Goal: Task Accomplishment & Management: Use online tool/utility

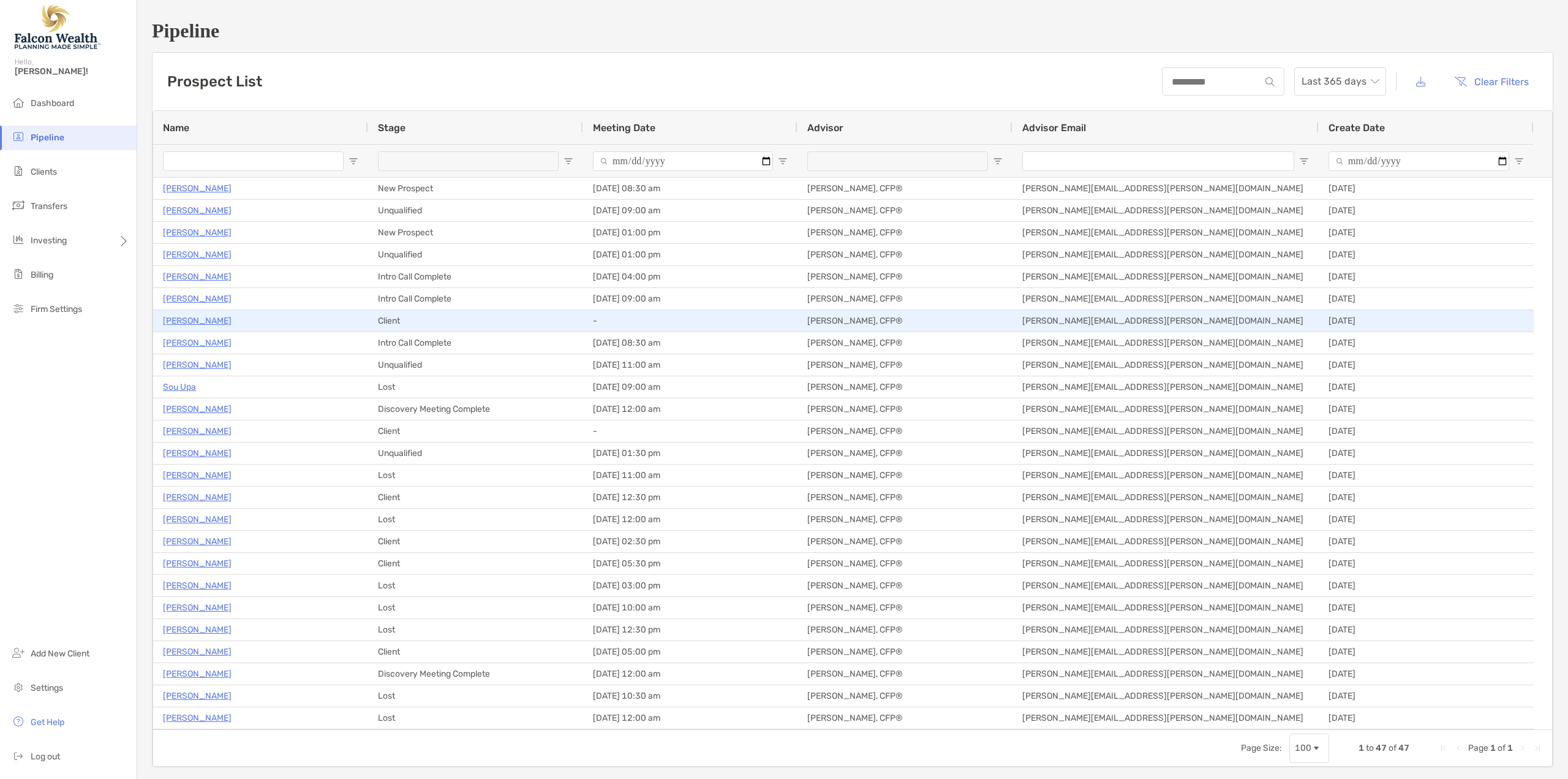
click at [178, 319] on p "[PERSON_NAME]" at bounding box center [198, 320] width 69 height 15
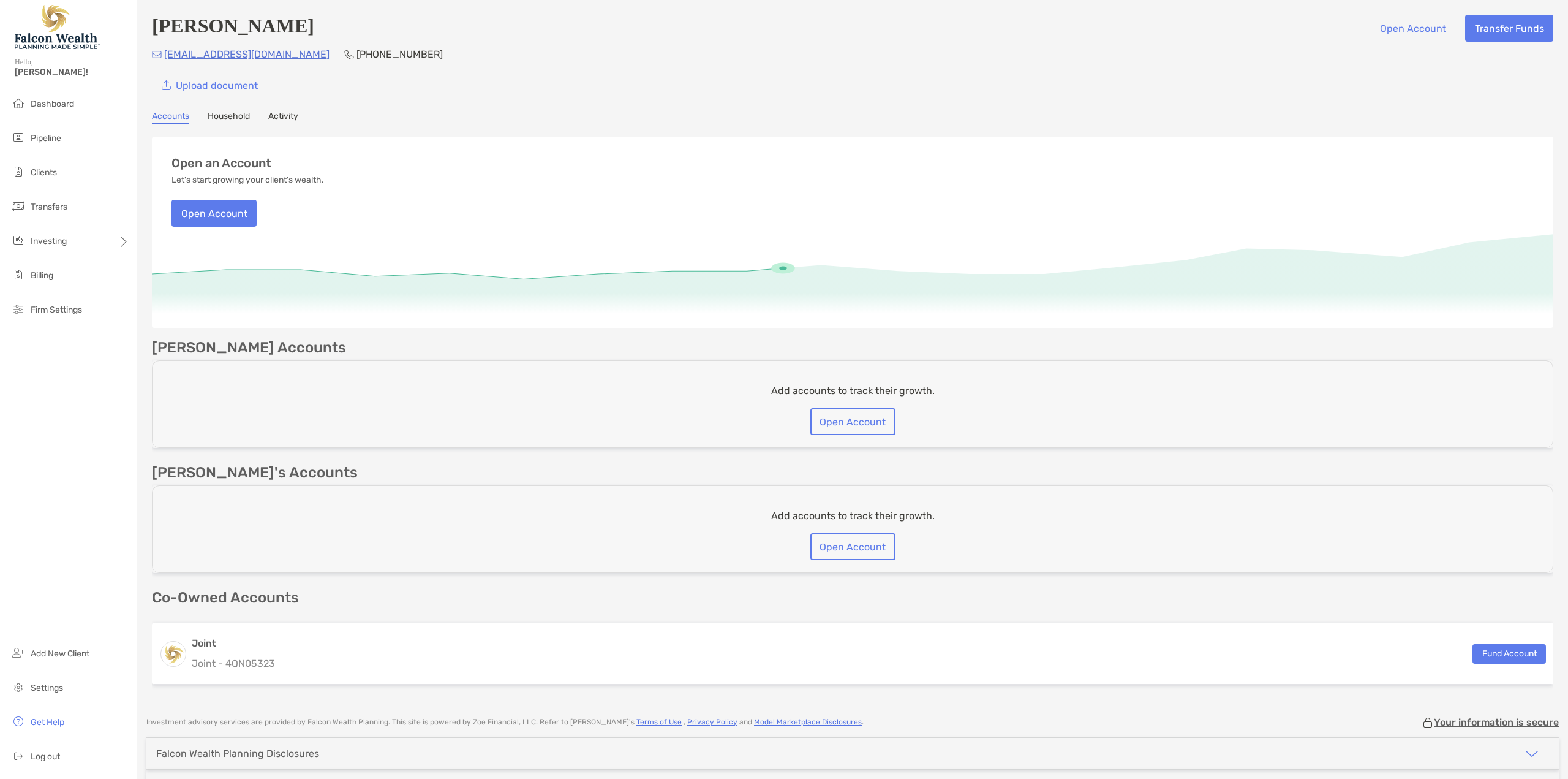
click at [286, 119] on link "Activity" at bounding box center [283, 117] width 30 height 14
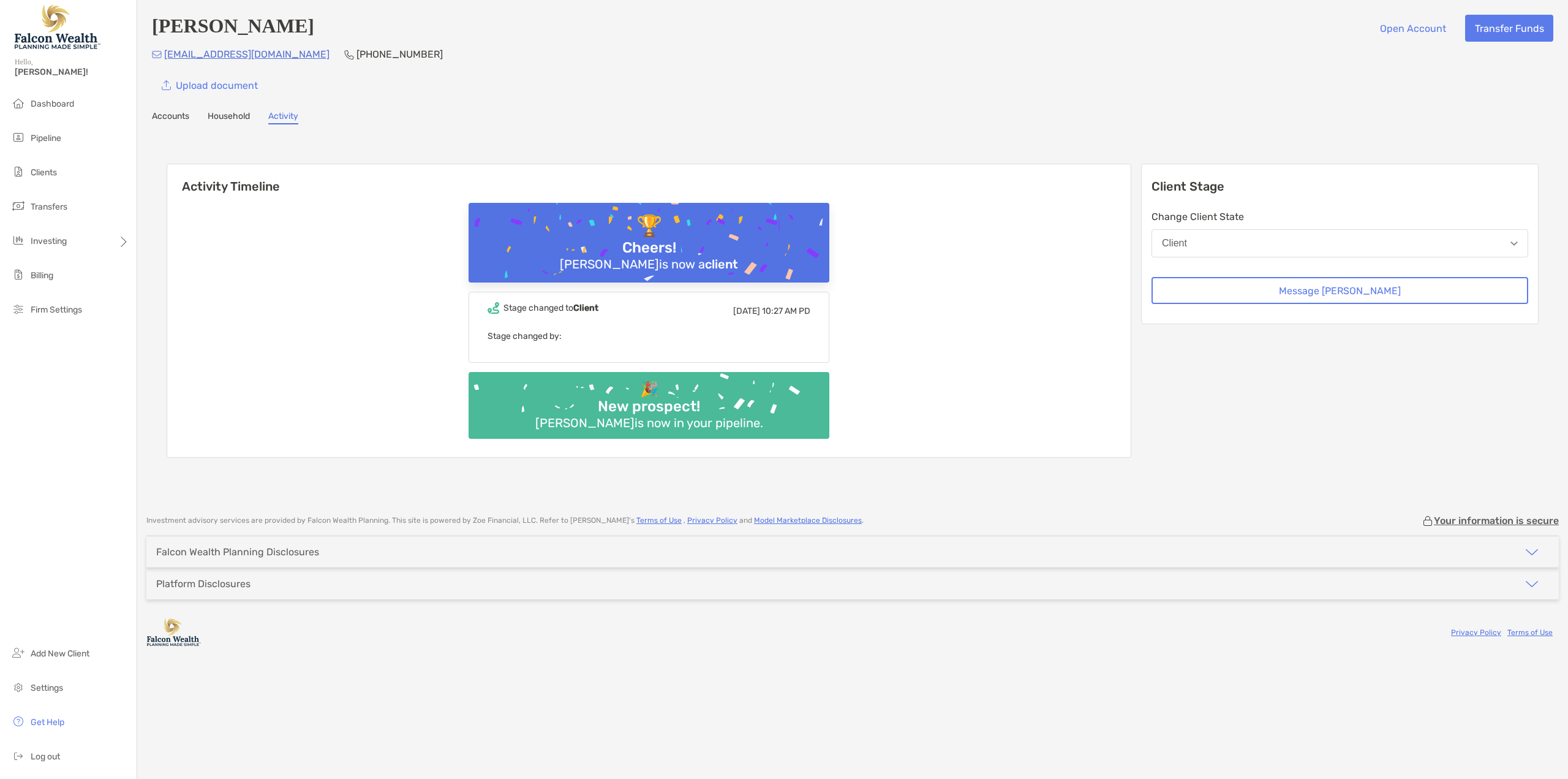
click at [220, 124] on link "Household" at bounding box center [228, 117] width 42 height 14
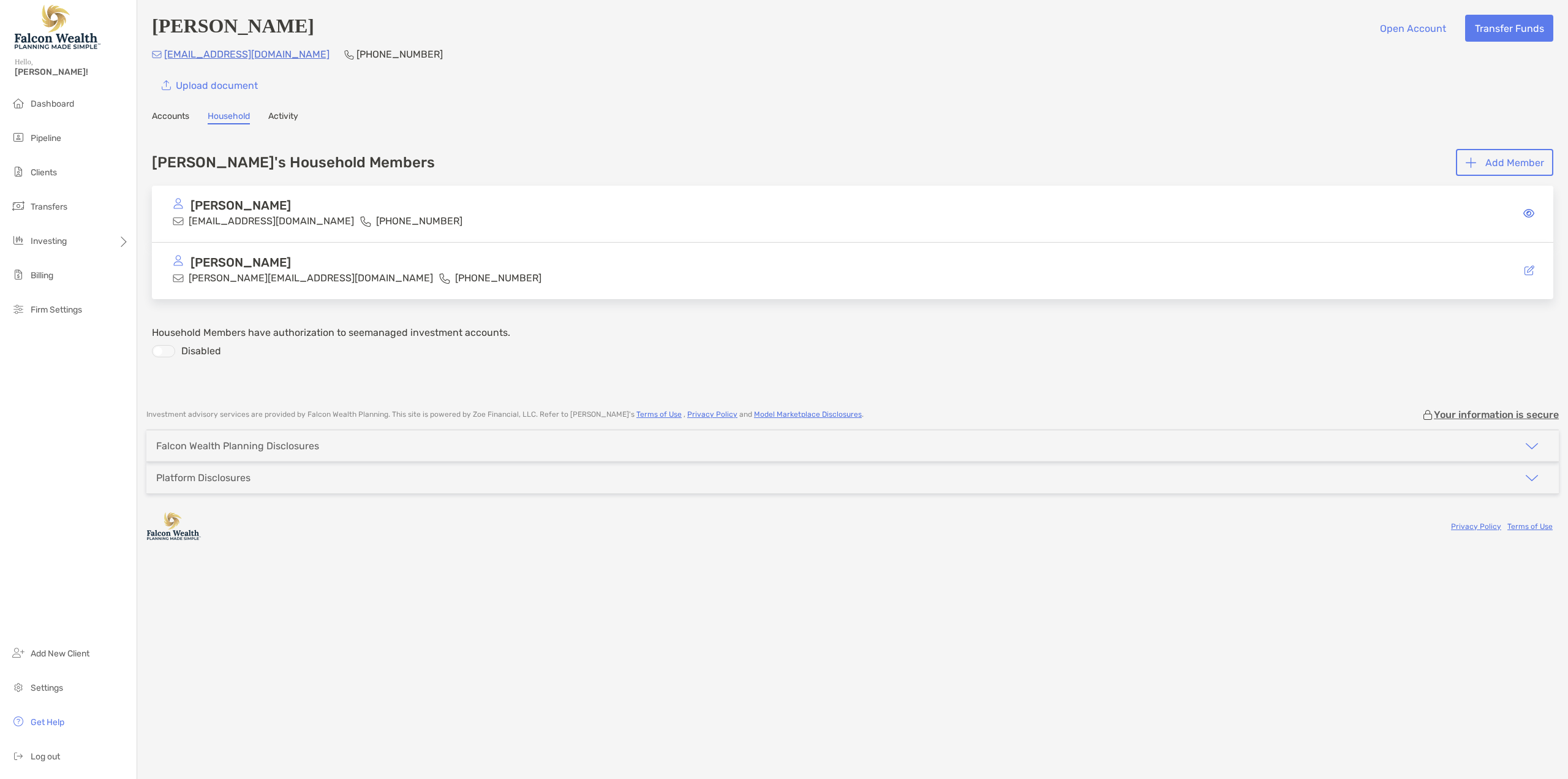
click at [174, 118] on link "Accounts" at bounding box center [170, 117] width 38 height 14
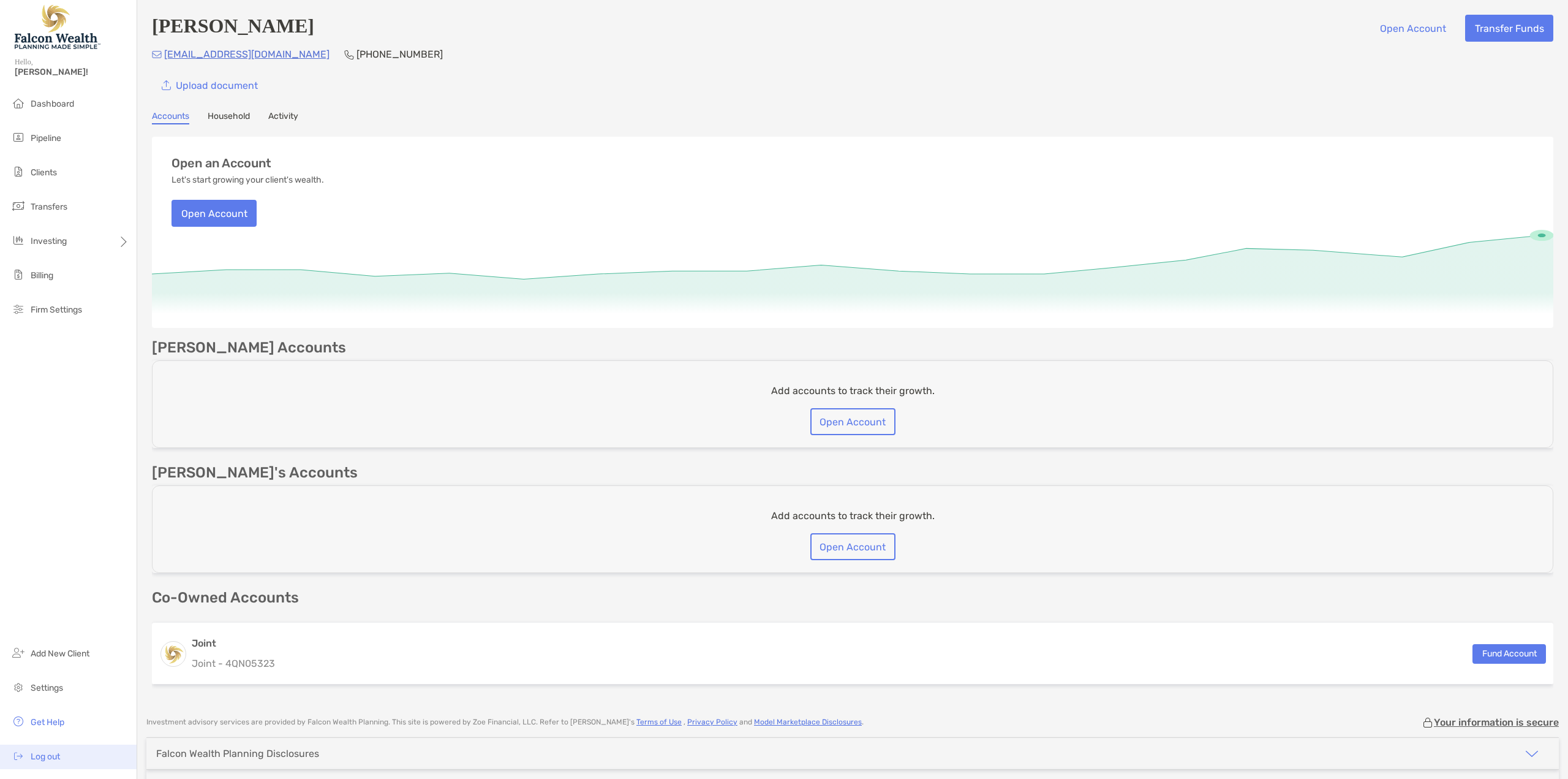
click at [48, 753] on span "Log out" at bounding box center [45, 756] width 30 height 10
click at [1474, 30] on button "Transfer Funds" at bounding box center [1509, 28] width 88 height 27
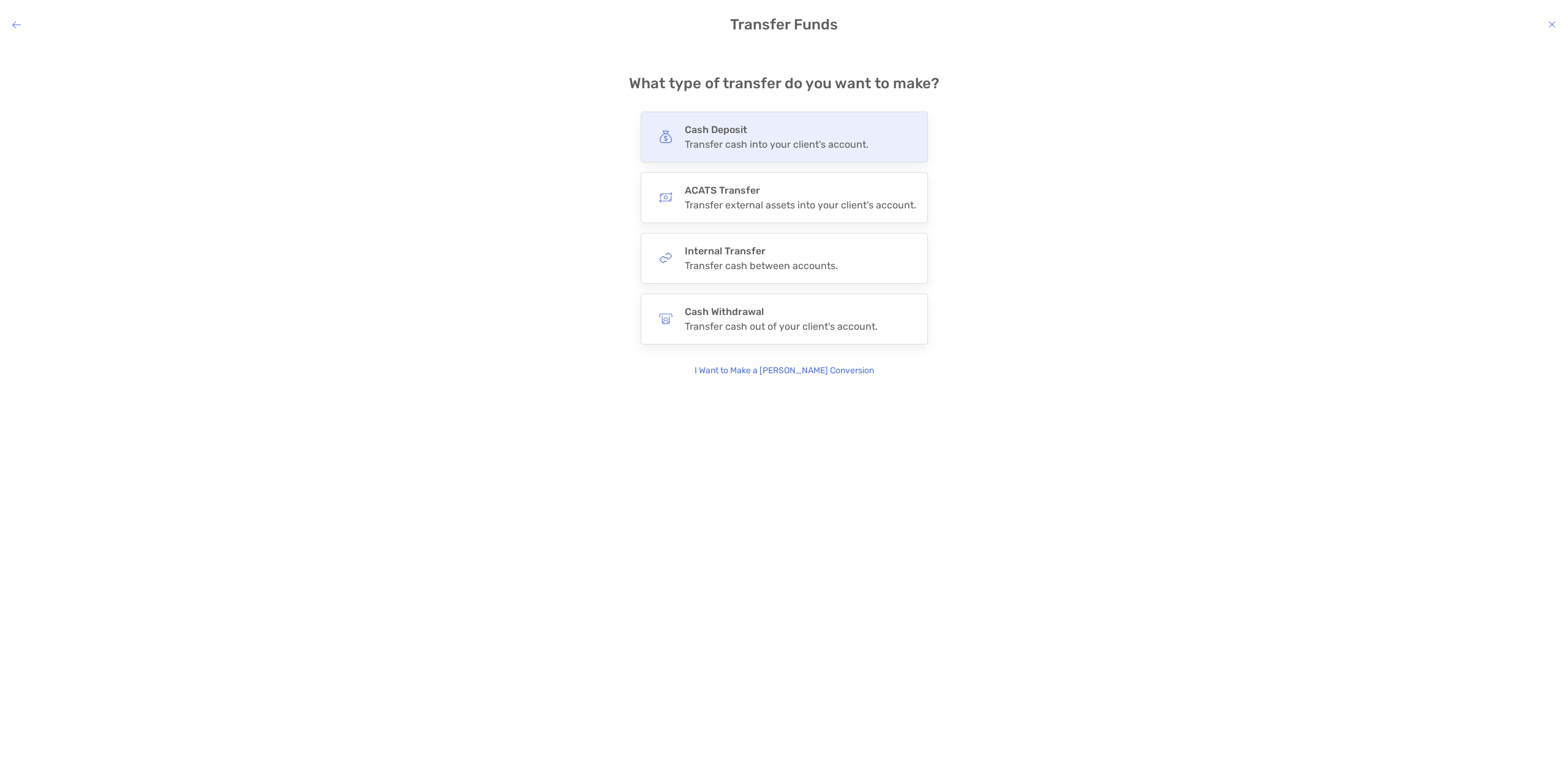
click at [750, 132] on h4 "Cash Deposit" at bounding box center [776, 130] width 184 height 12
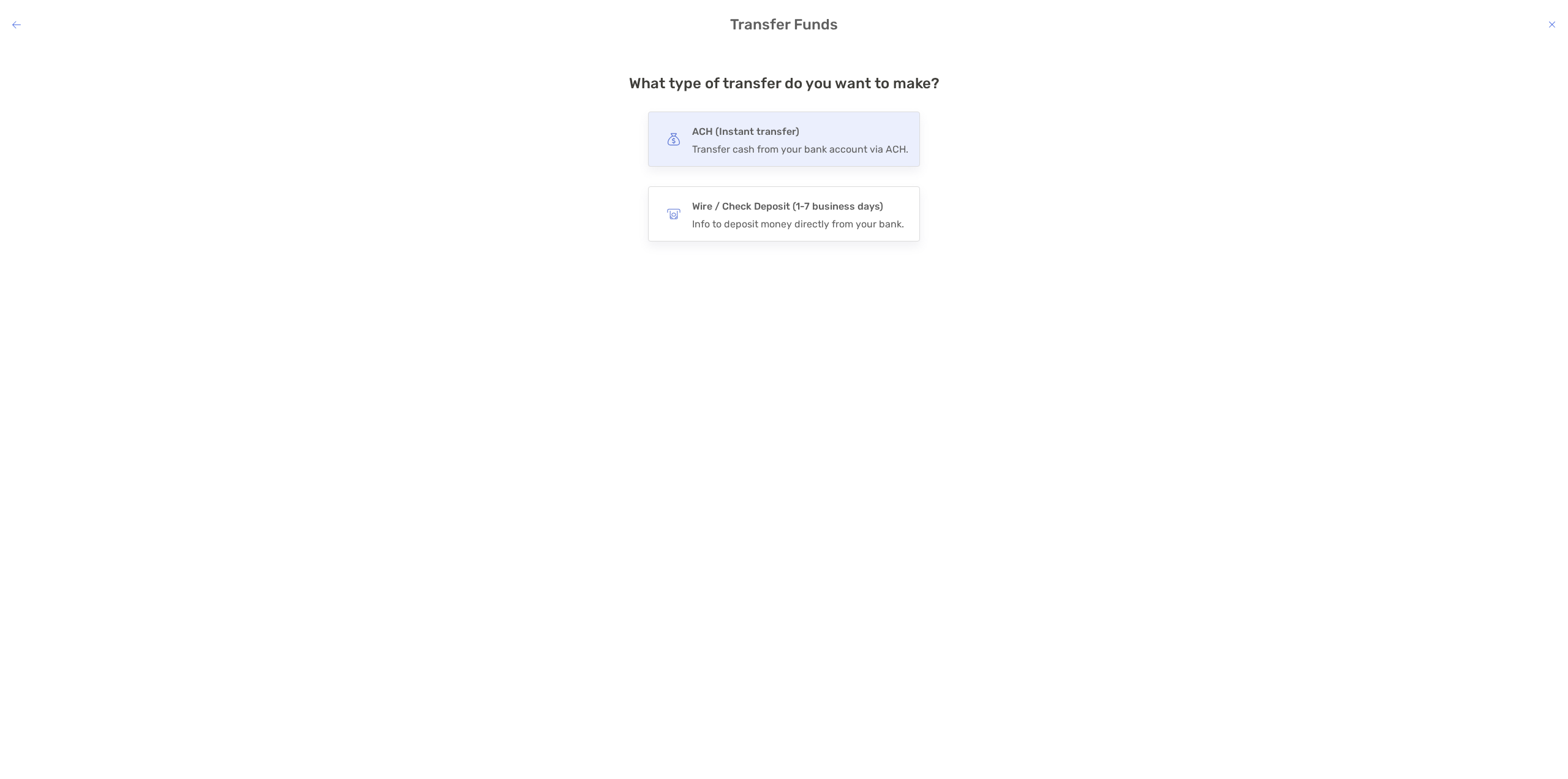
click at [754, 126] on h4 "ACH (Instant transfer)" at bounding box center [800, 131] width 216 height 17
click at [0, 0] on input "***" at bounding box center [0, 0] width 0 height 0
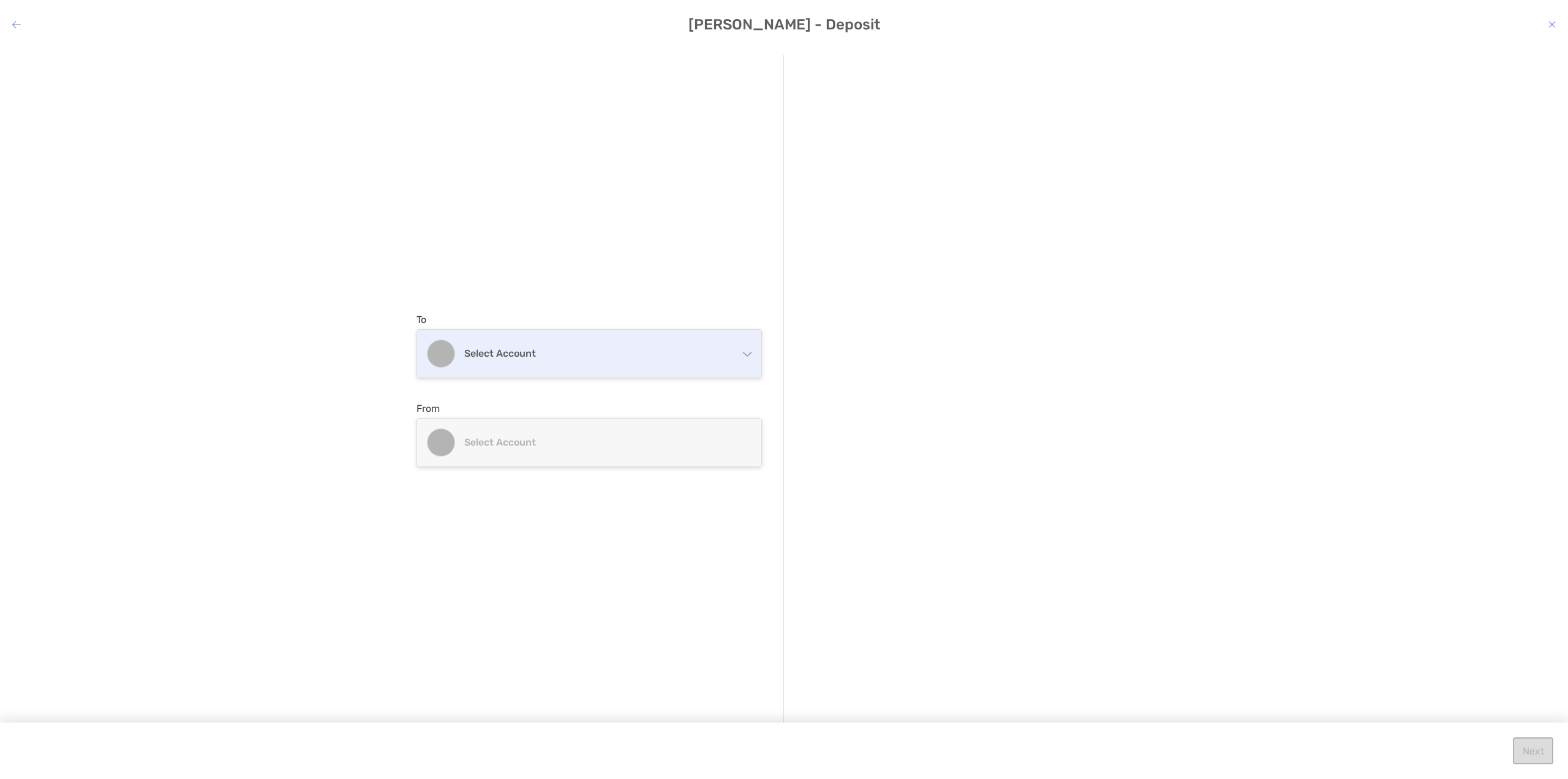
click at [550, 334] on div "Select account" at bounding box center [589, 354] width 344 height 48
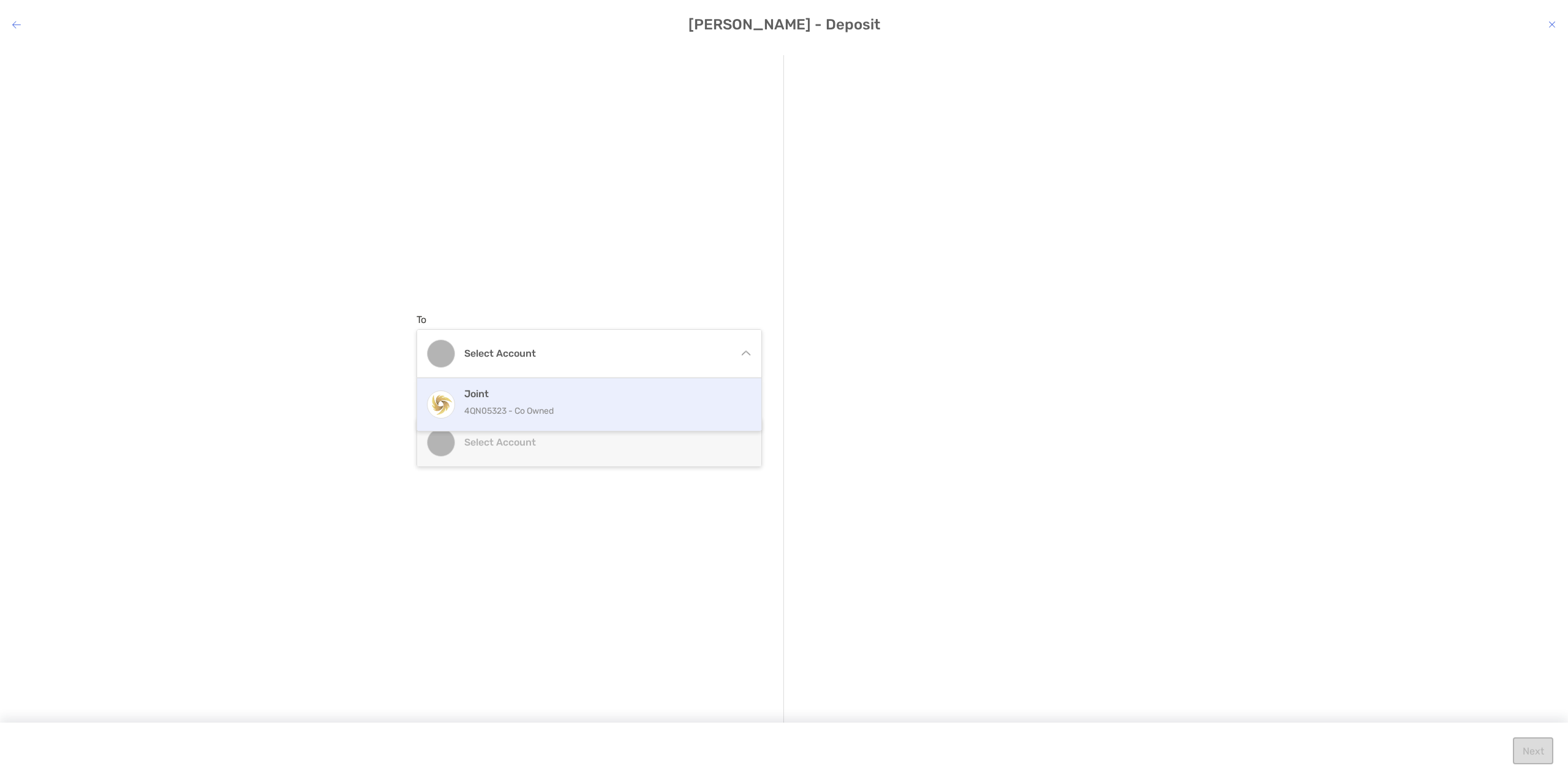
click at [527, 408] on p "4QN05323 - Co Owned" at bounding box center [602, 410] width 276 height 15
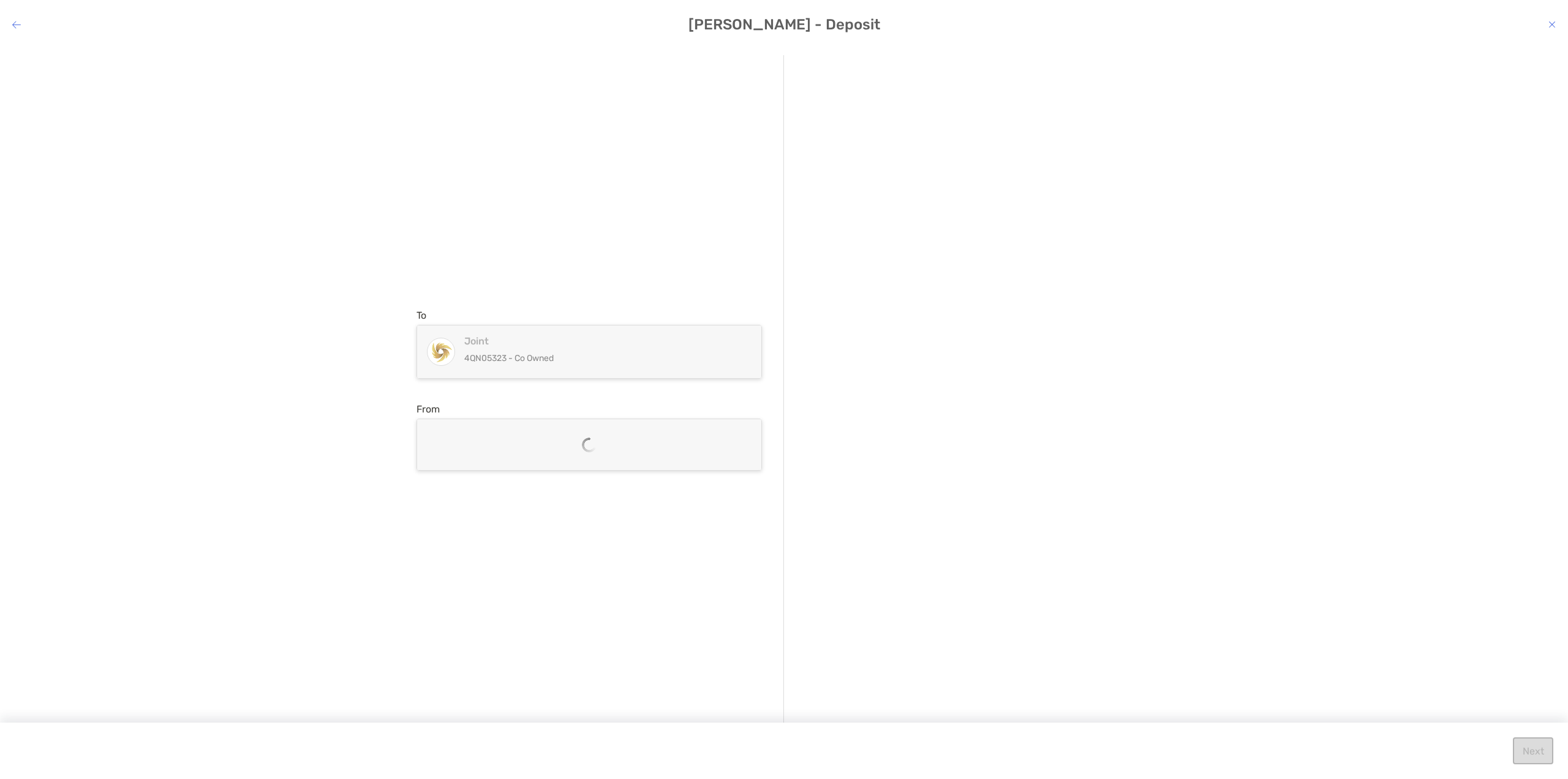
click at [604, 447] on div "modal" at bounding box center [589, 444] width 344 height 51
click at [543, 450] on h4 "Select account" at bounding box center [596, 444] width 265 height 12
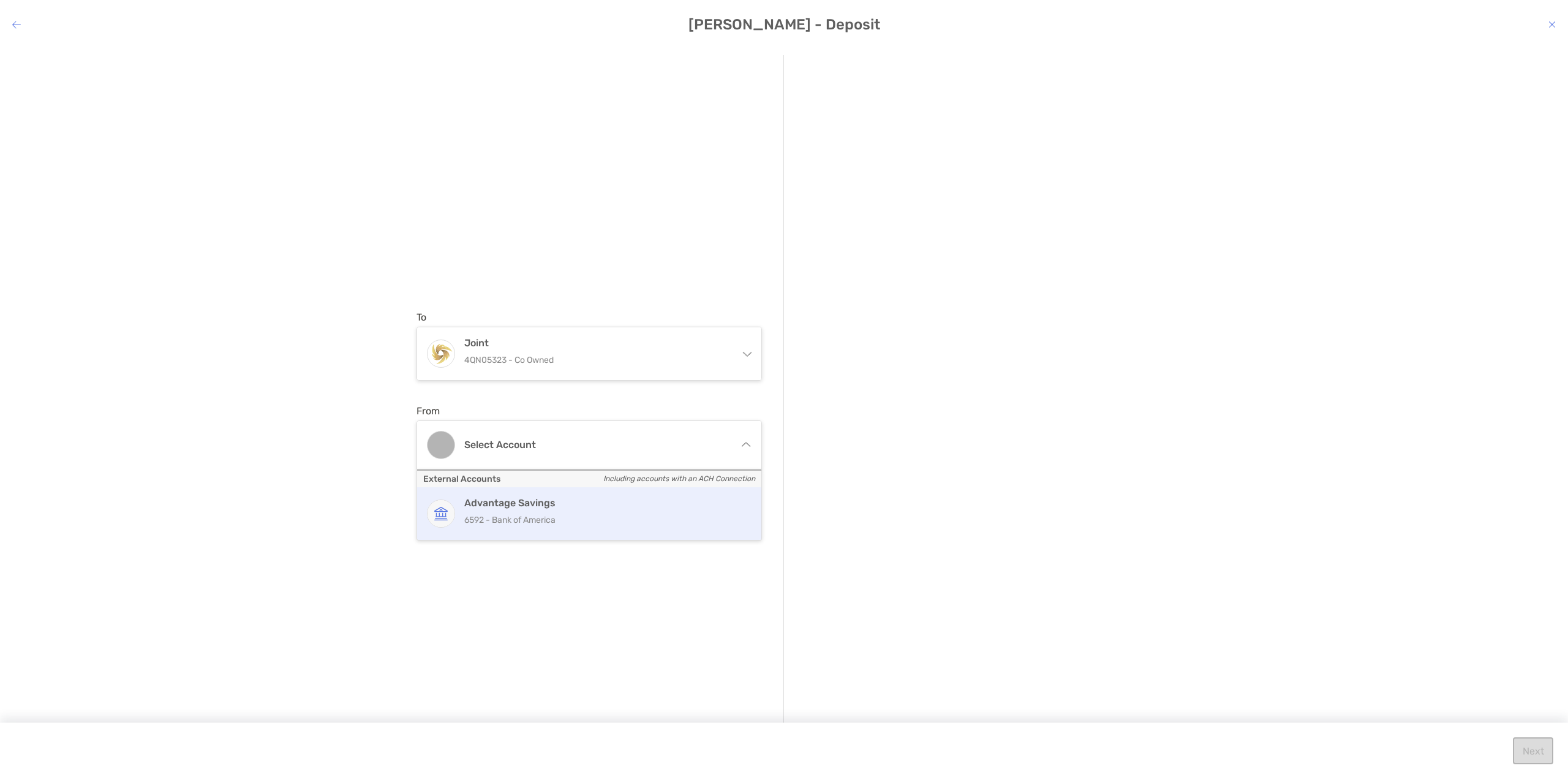
click at [515, 512] on p "6592 - Bank of America" at bounding box center [602, 520] width 276 height 15
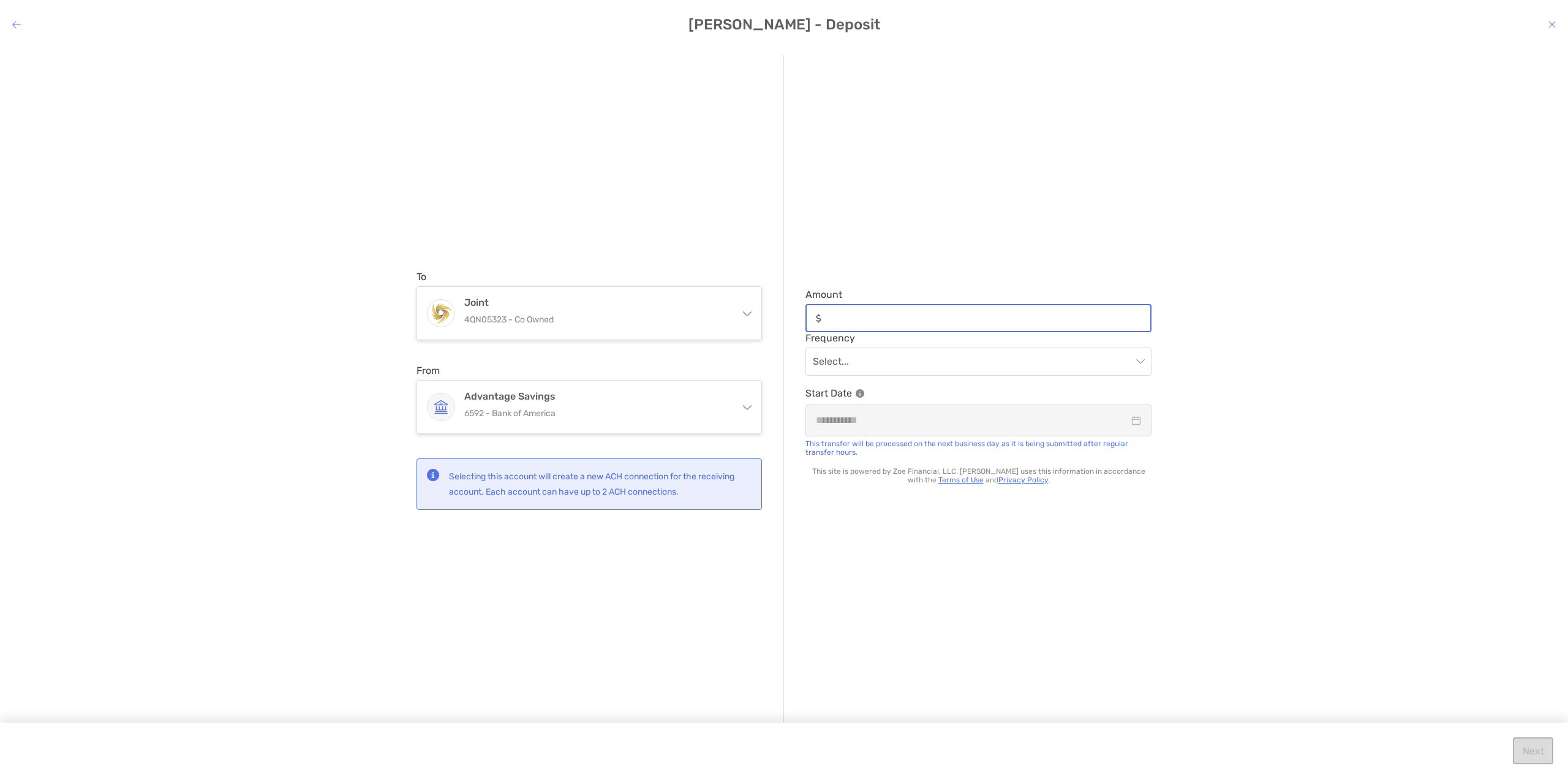
click at [937, 323] on input "Amount" at bounding box center [988, 318] width 324 height 10
click at [848, 309] on div "modal" at bounding box center [978, 318] width 346 height 28
click at [848, 313] on input "Amount" at bounding box center [988, 318] width 324 height 10
click at [908, 315] on input "Amount" at bounding box center [988, 318] width 324 height 10
drag, startPoint x: 947, startPoint y: 336, endPoint x: 948, endPoint y: 329, distance: 7.1
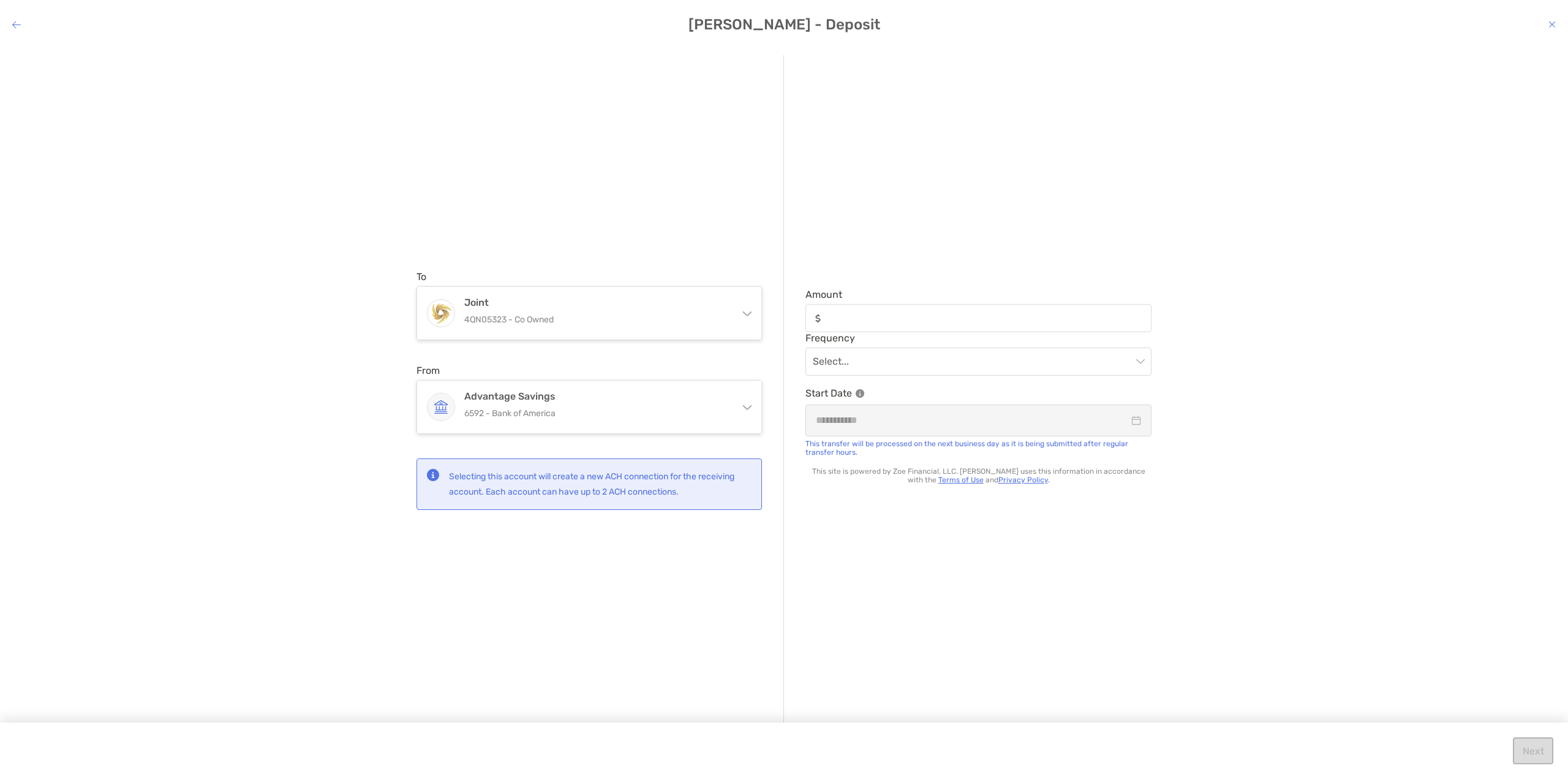
click at [947, 336] on span "Frequency" at bounding box center [978, 338] width 346 height 12
click at [948, 323] on input "Amount" at bounding box center [988, 318] width 324 height 10
type input "*******"
click at [987, 210] on div "Amount ******* Frequency Select... Start Date This transfer will be processed o…" at bounding box center [967, 390] width 367 height 669
click at [926, 362] on input "modal" at bounding box center [972, 362] width 319 height 27
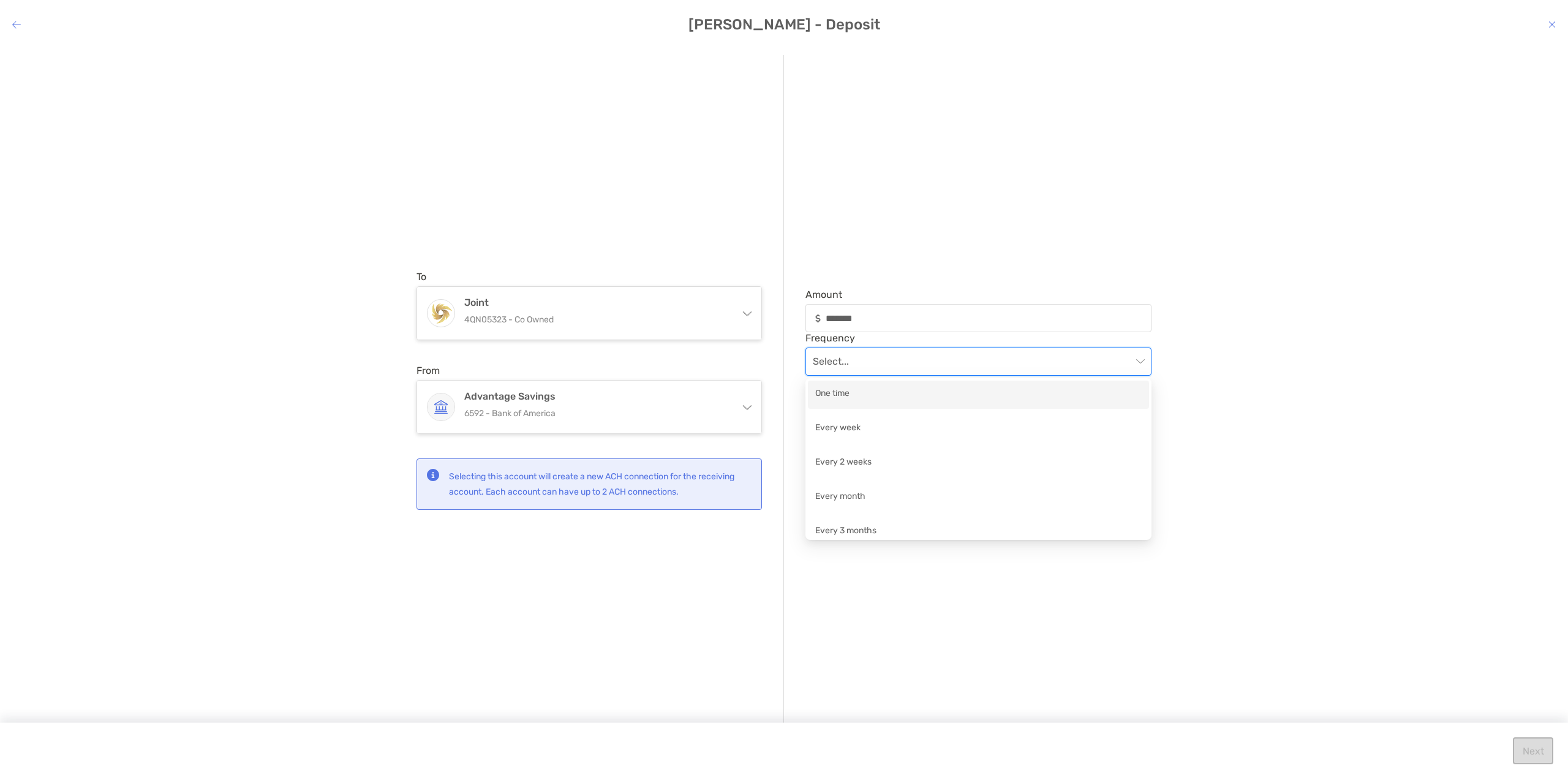
click at [848, 393] on div "One time" at bounding box center [978, 394] width 327 height 15
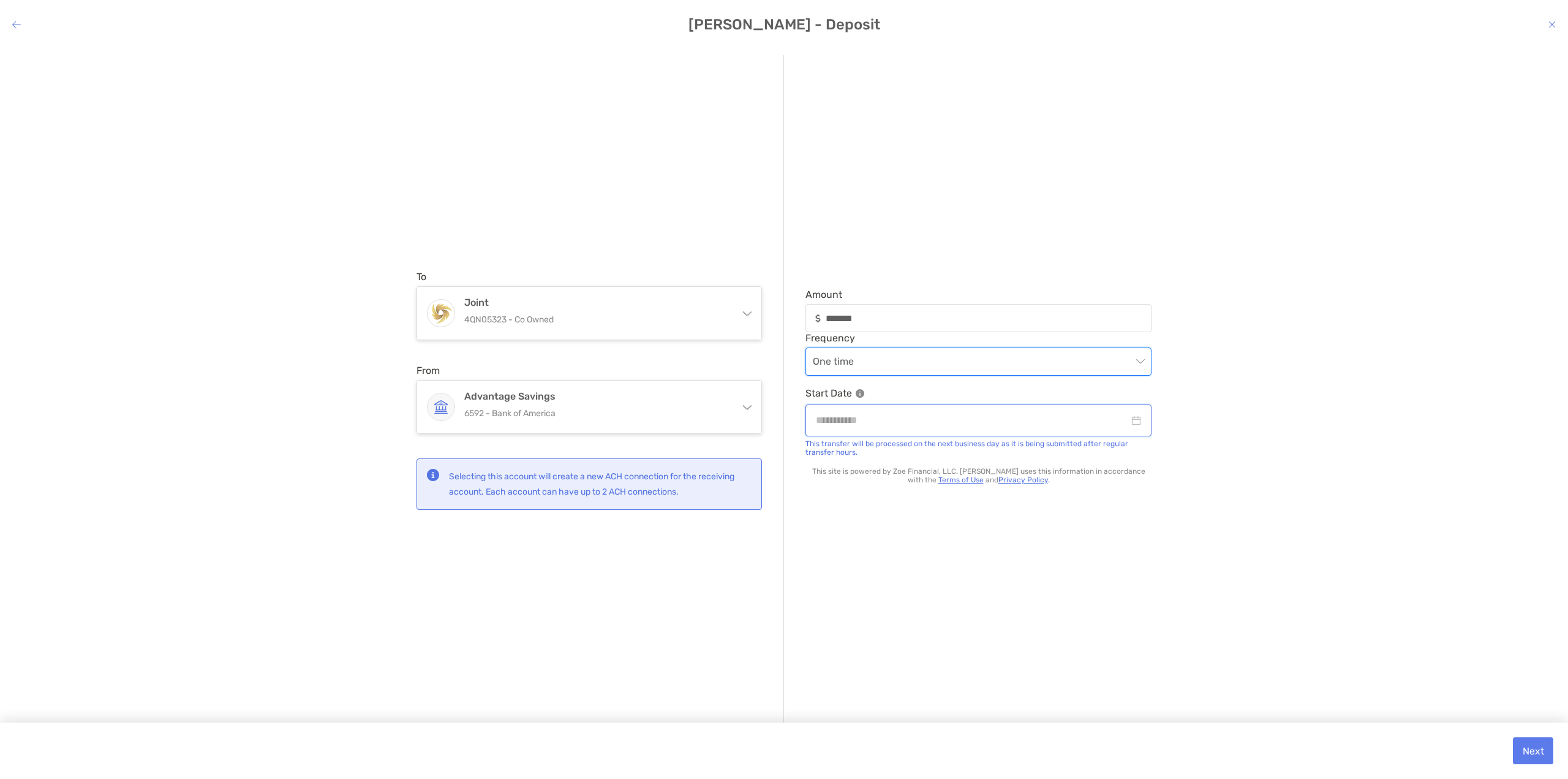
click at [896, 417] on input "modal" at bounding box center [972, 420] width 313 height 15
type input "**********"
drag, startPoint x: 884, startPoint y: 554, endPoint x: 956, endPoint y: 535, distance: 74.5
click at [896, 556] on td "14" at bounding box center [883, 554] width 26 height 25
click at [1367, 322] on div "**********" at bounding box center [784, 403] width 1568 height 715
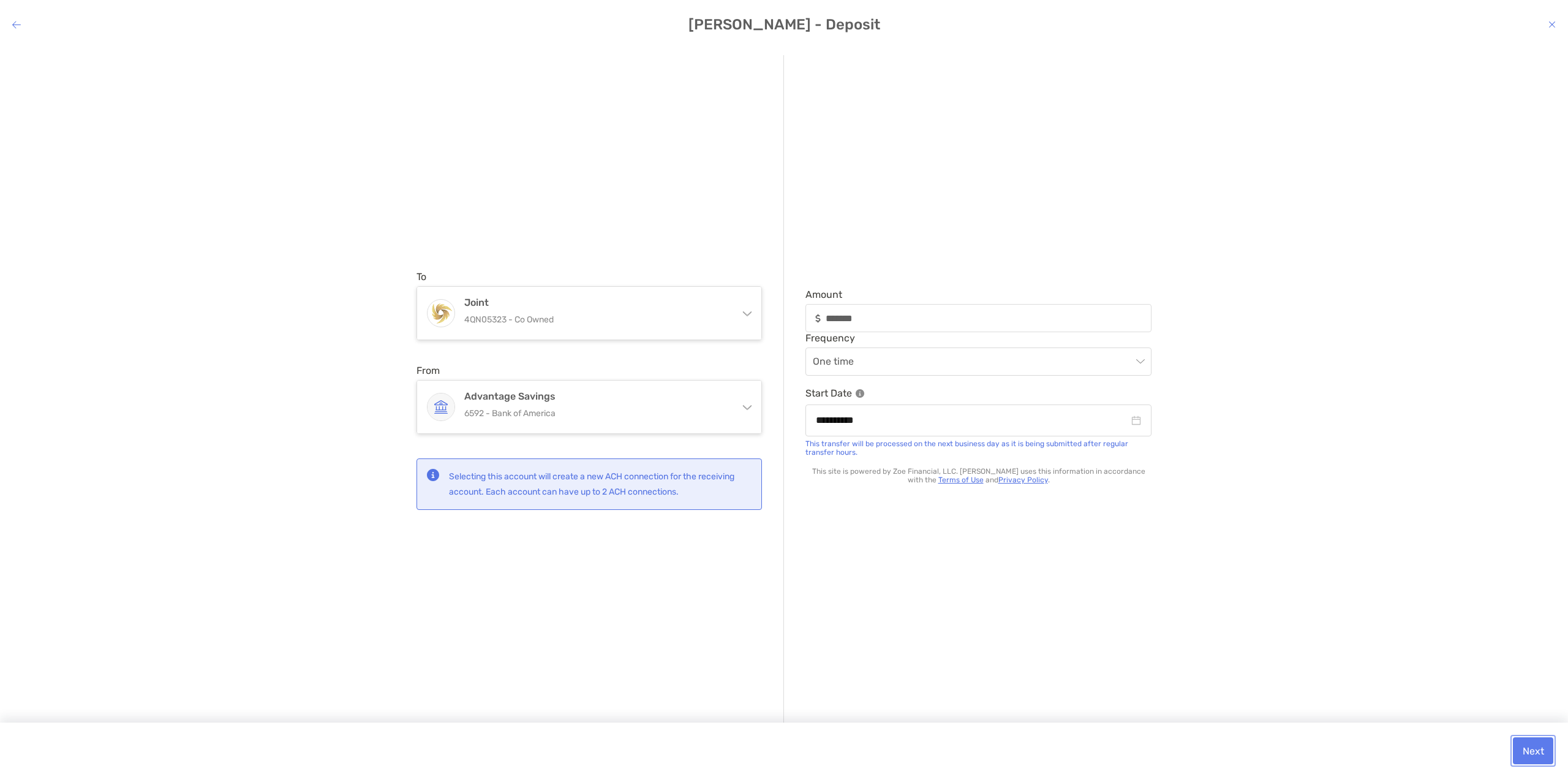
drag, startPoint x: 1522, startPoint y: 742, endPoint x: 1484, endPoint y: 689, distance: 65.2
click at [1522, 742] on button "Next" at bounding box center [1533, 751] width 41 height 27
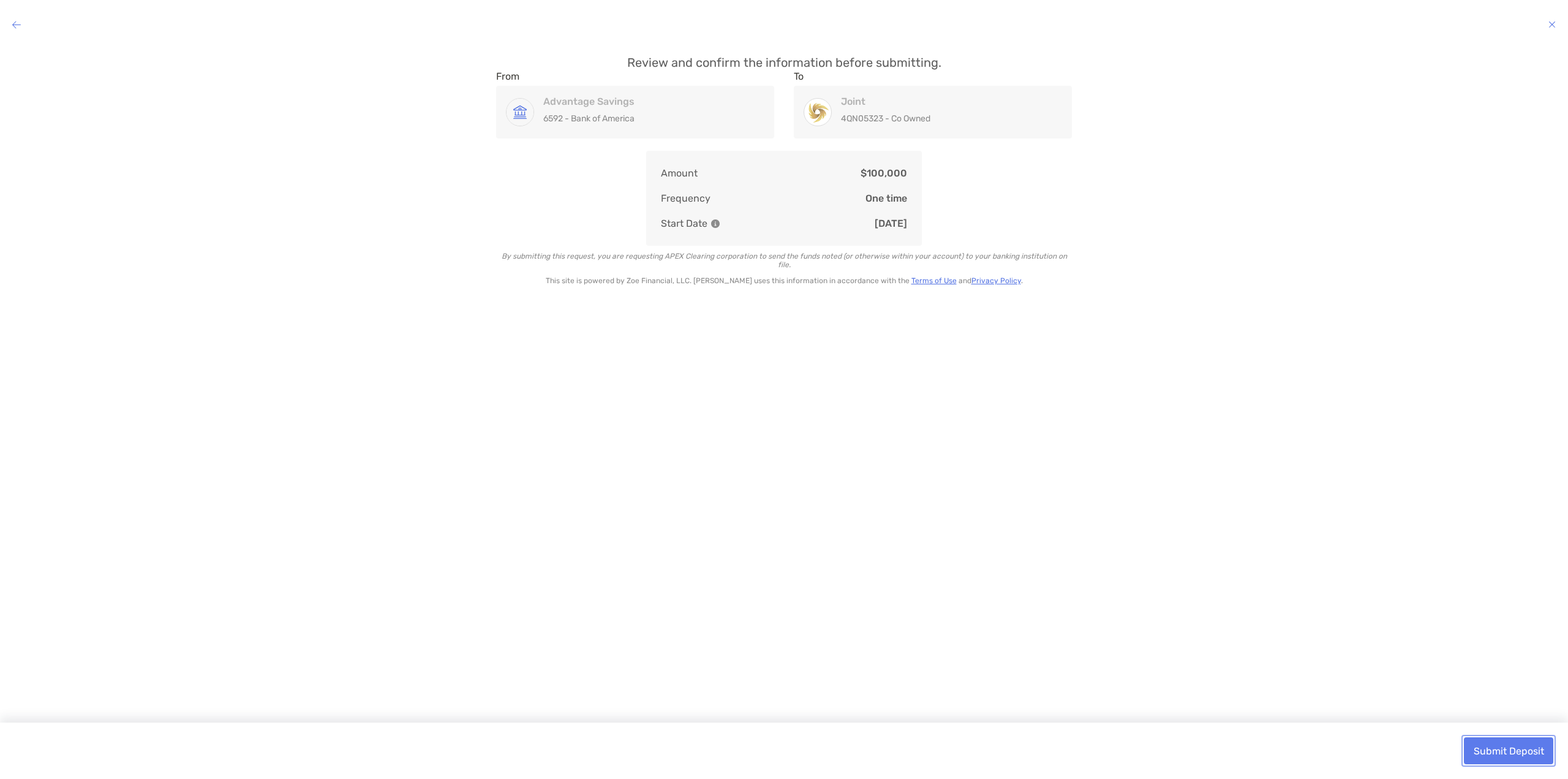
click at [1504, 752] on button "Submit Deposit" at bounding box center [1509, 751] width 90 height 27
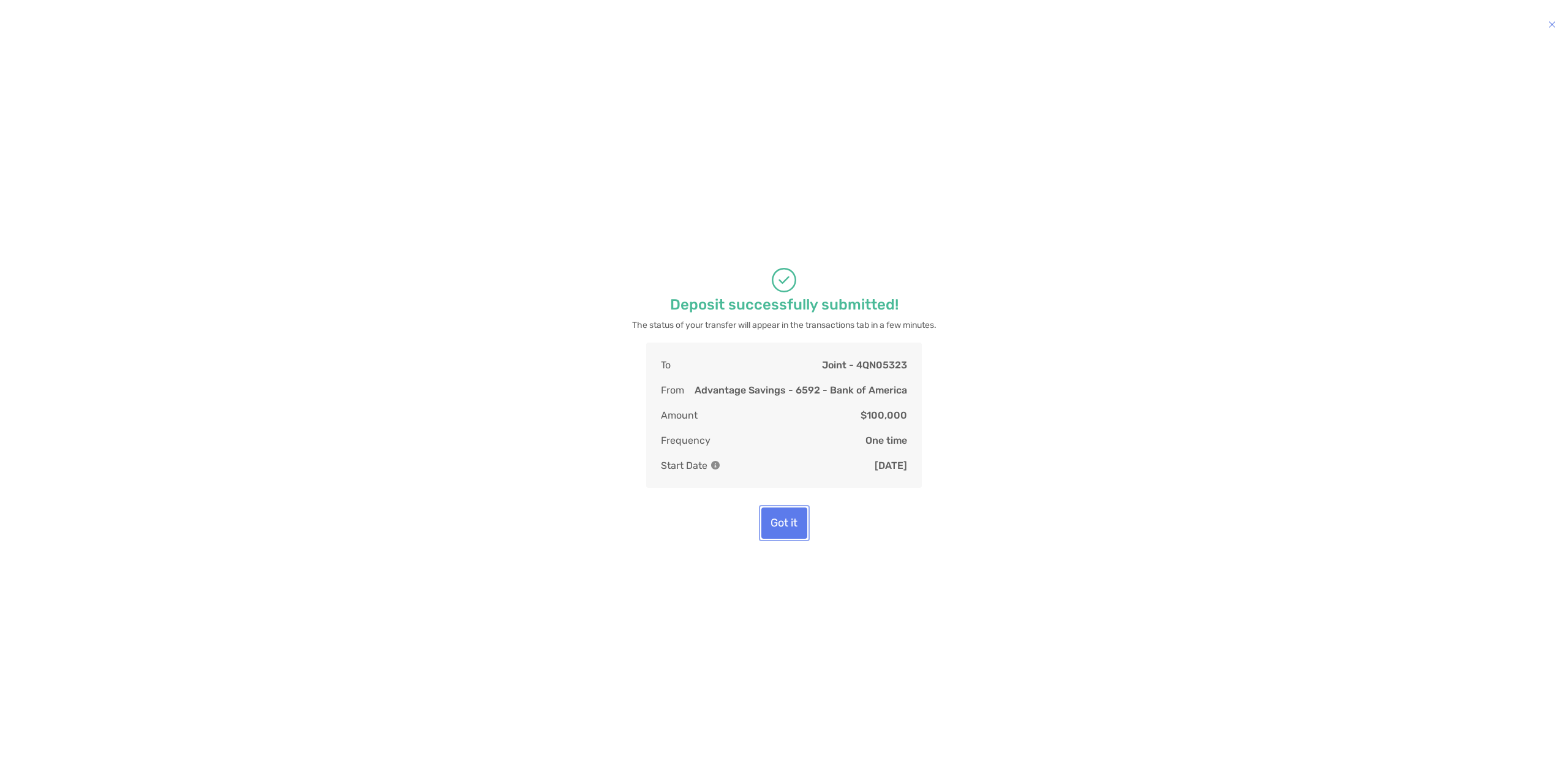
click at [790, 512] on button "Got it" at bounding box center [784, 523] width 46 height 31
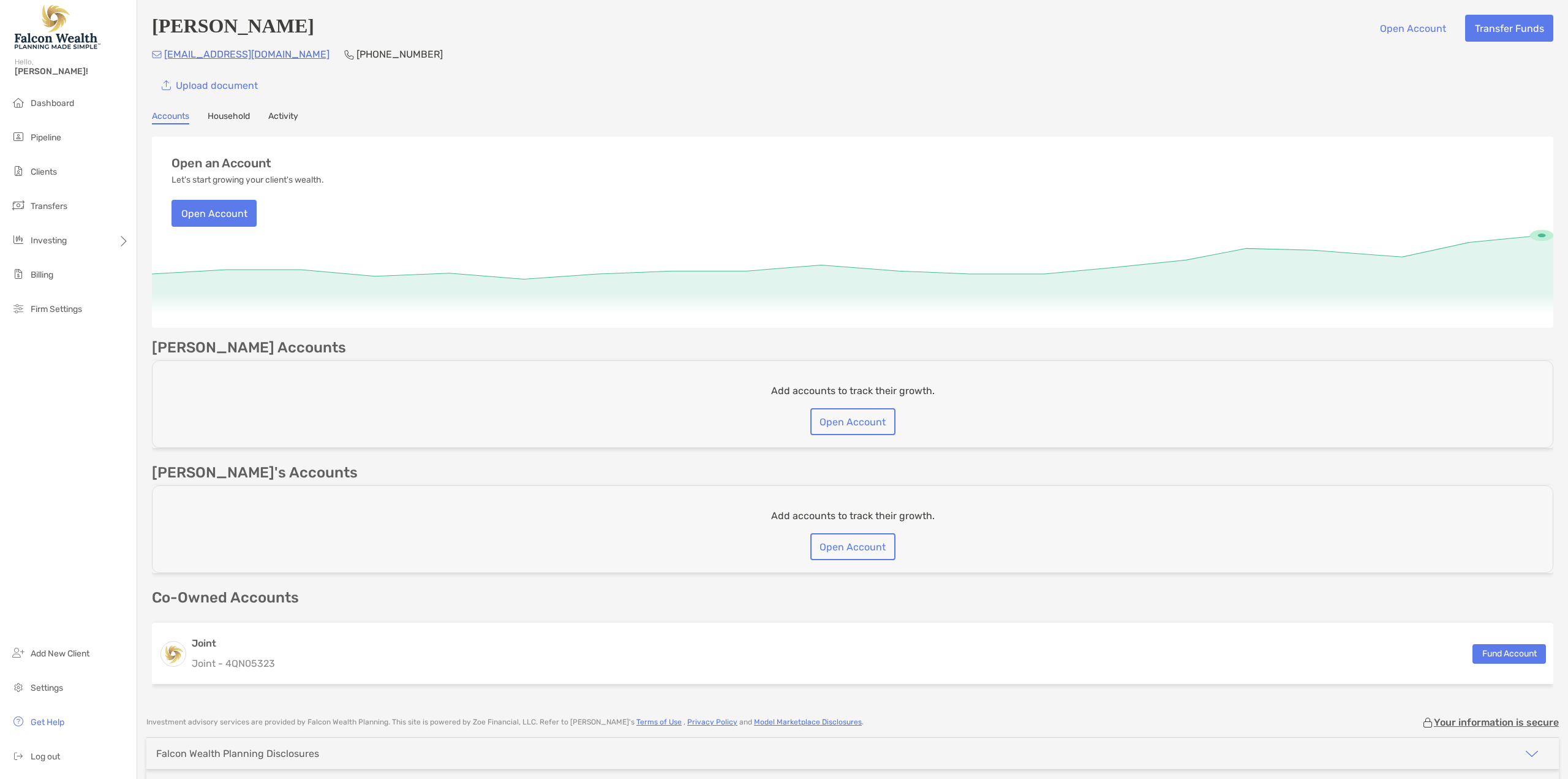
drag, startPoint x: 328, startPoint y: 110, endPoint x: 318, endPoint y: 107, distance: 10.4
click at [328, 110] on div "Walter Maeda Open Account Transfer Funds wmaeda56@gmail.com (626) 510-2810 Uplo…" at bounding box center [852, 351] width 1430 height 704
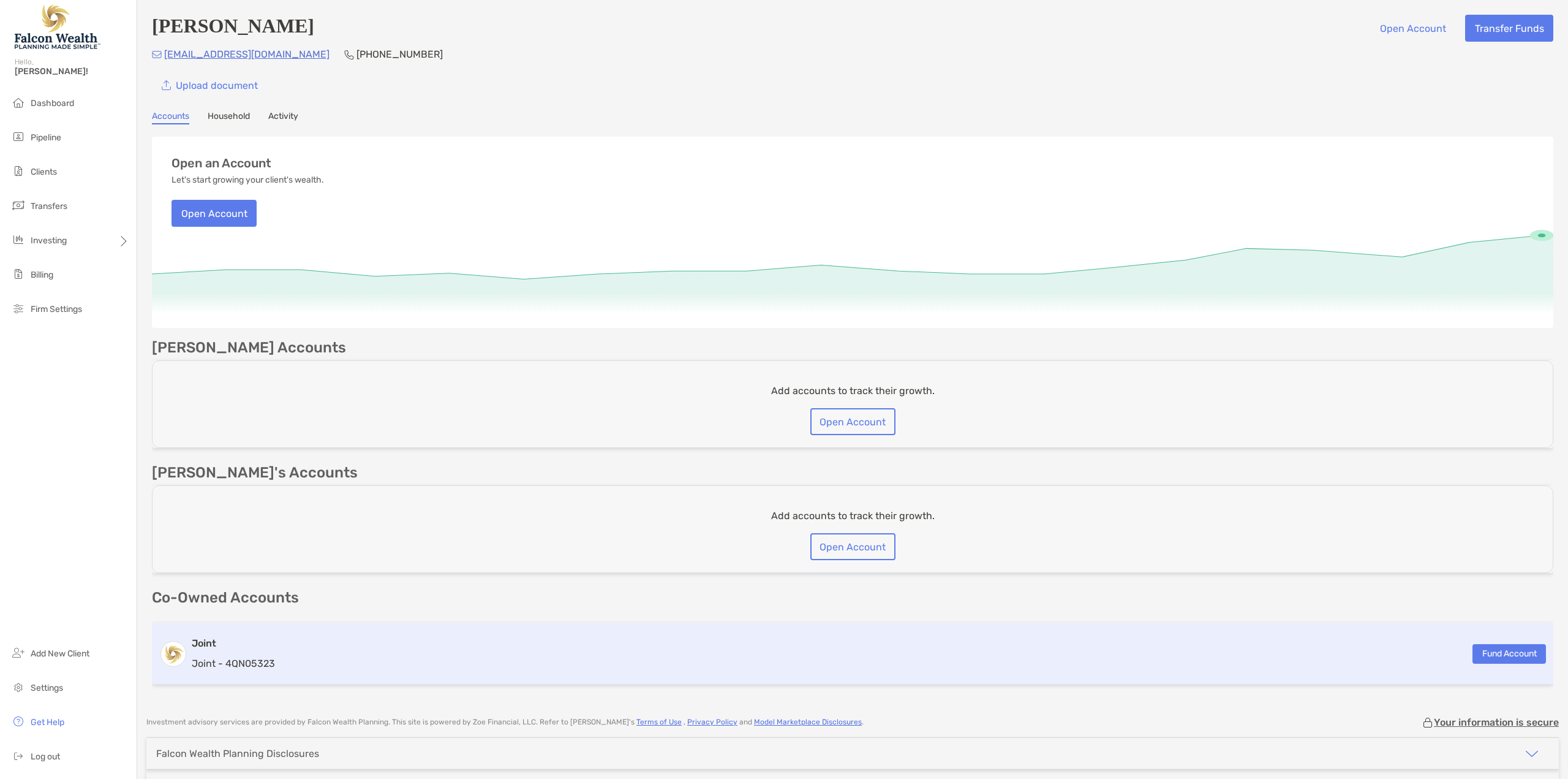
click at [247, 648] on h3 "Joint" at bounding box center [234, 643] width 83 height 14
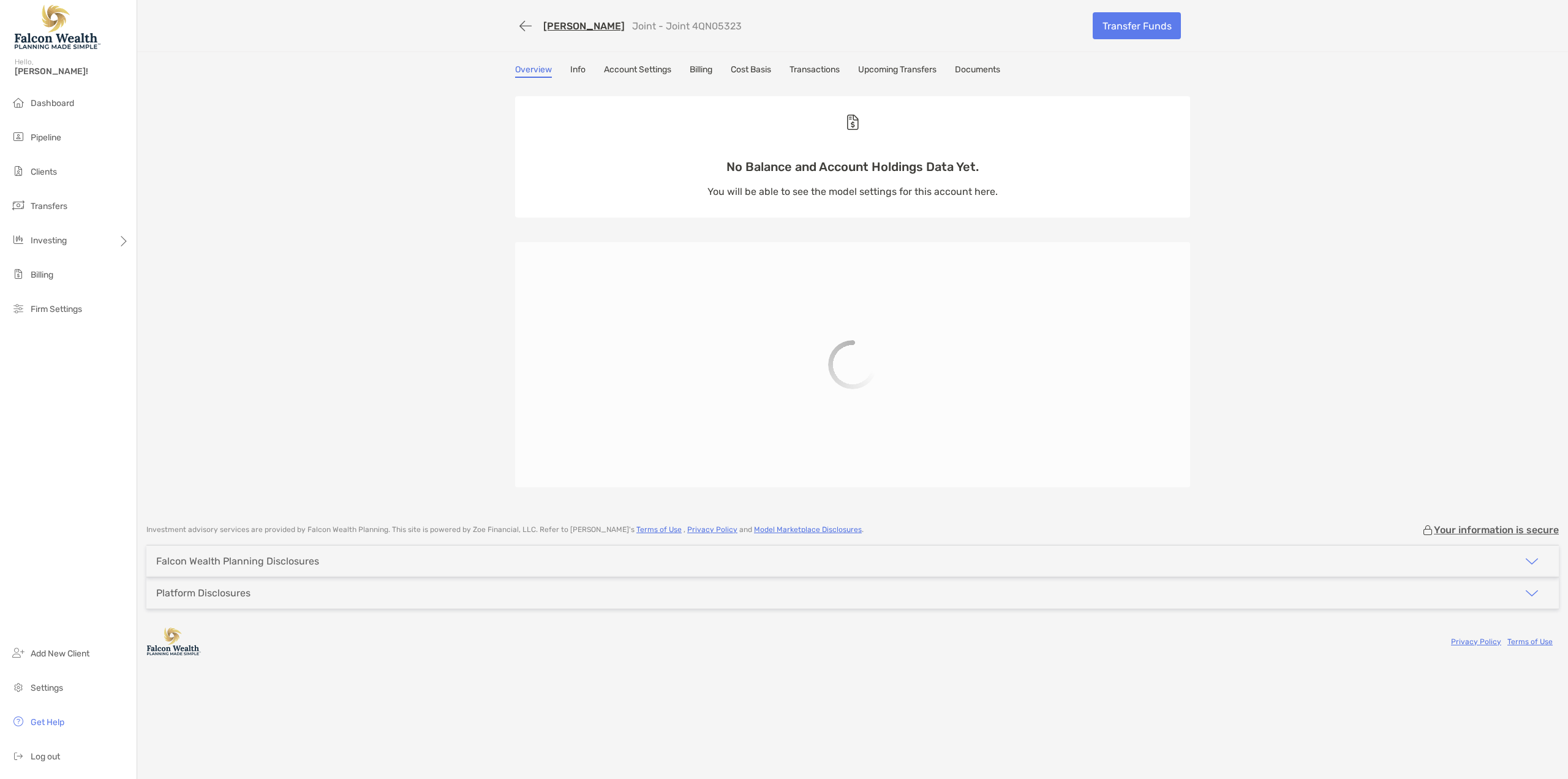
click at [821, 60] on div "Walter Maeda Joint - Joint 4QN05323 Transfer Funds Overview Info Account Settin…" at bounding box center [852, 255] width 1430 height 512
click at [821, 70] on link "Transactions" at bounding box center [814, 70] width 50 height 14
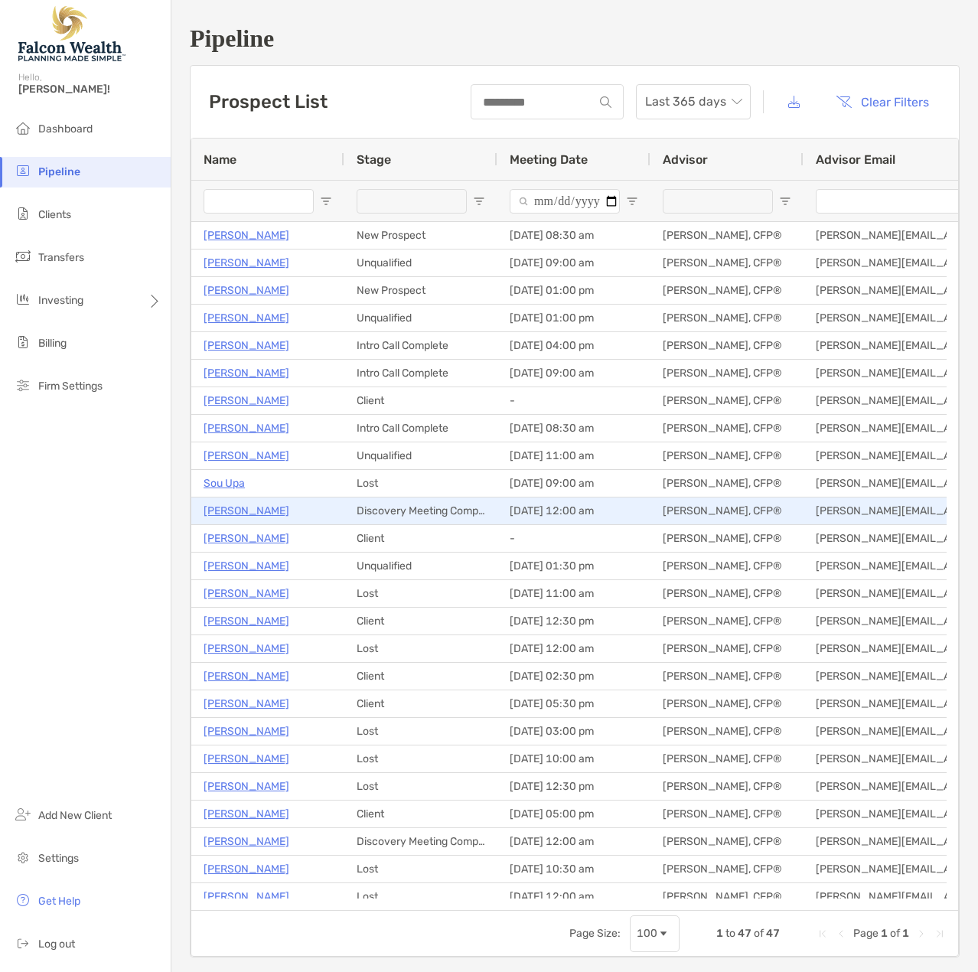
click at [230, 510] on p "[PERSON_NAME]" at bounding box center [247, 510] width 86 height 19
click at [226, 510] on p "[PERSON_NAME]" at bounding box center [247, 510] width 86 height 19
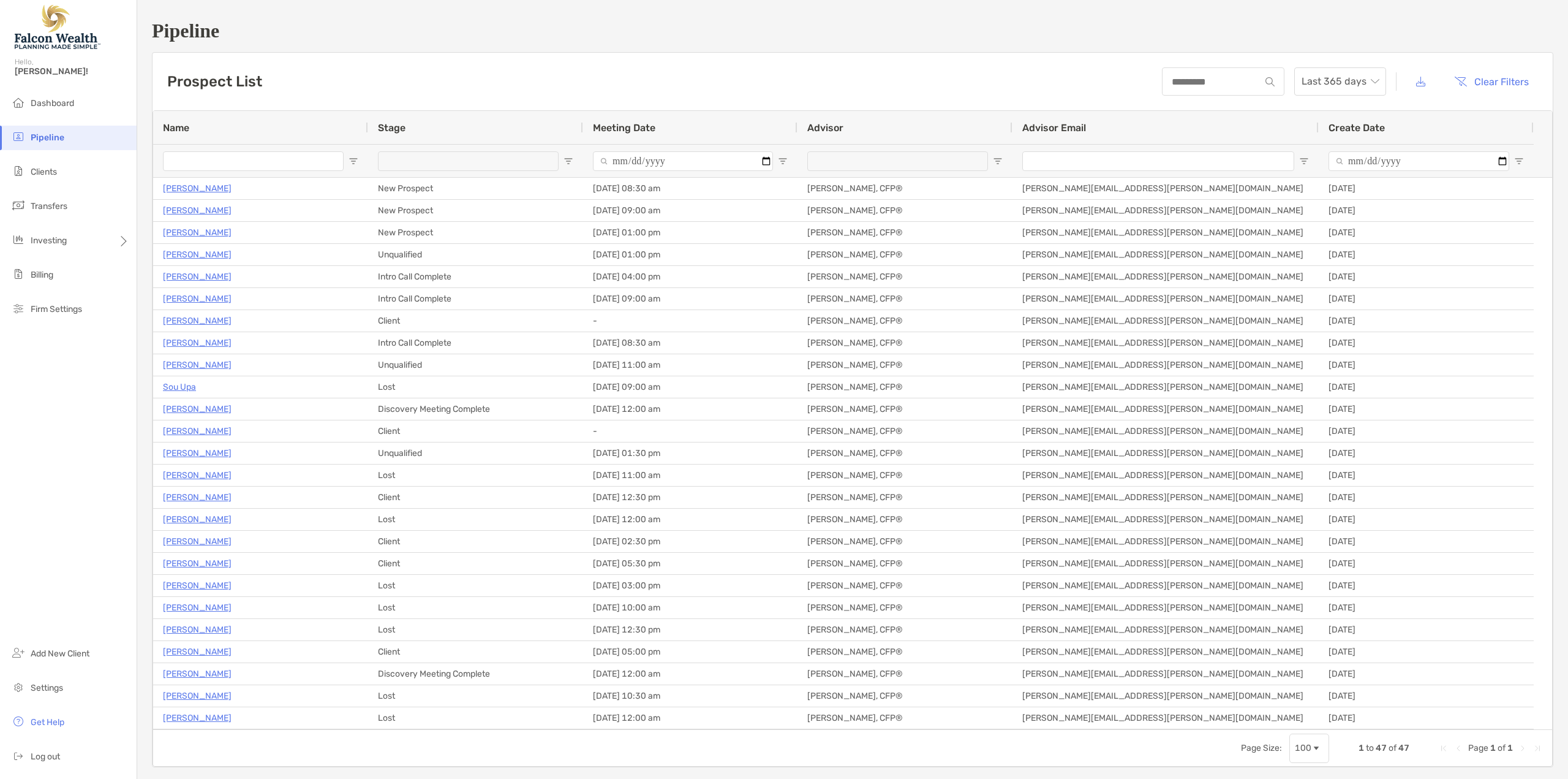
click at [46, 134] on span "Pipeline" at bounding box center [47, 137] width 34 height 10
click at [48, 135] on span "Pipeline" at bounding box center [47, 137] width 34 height 10
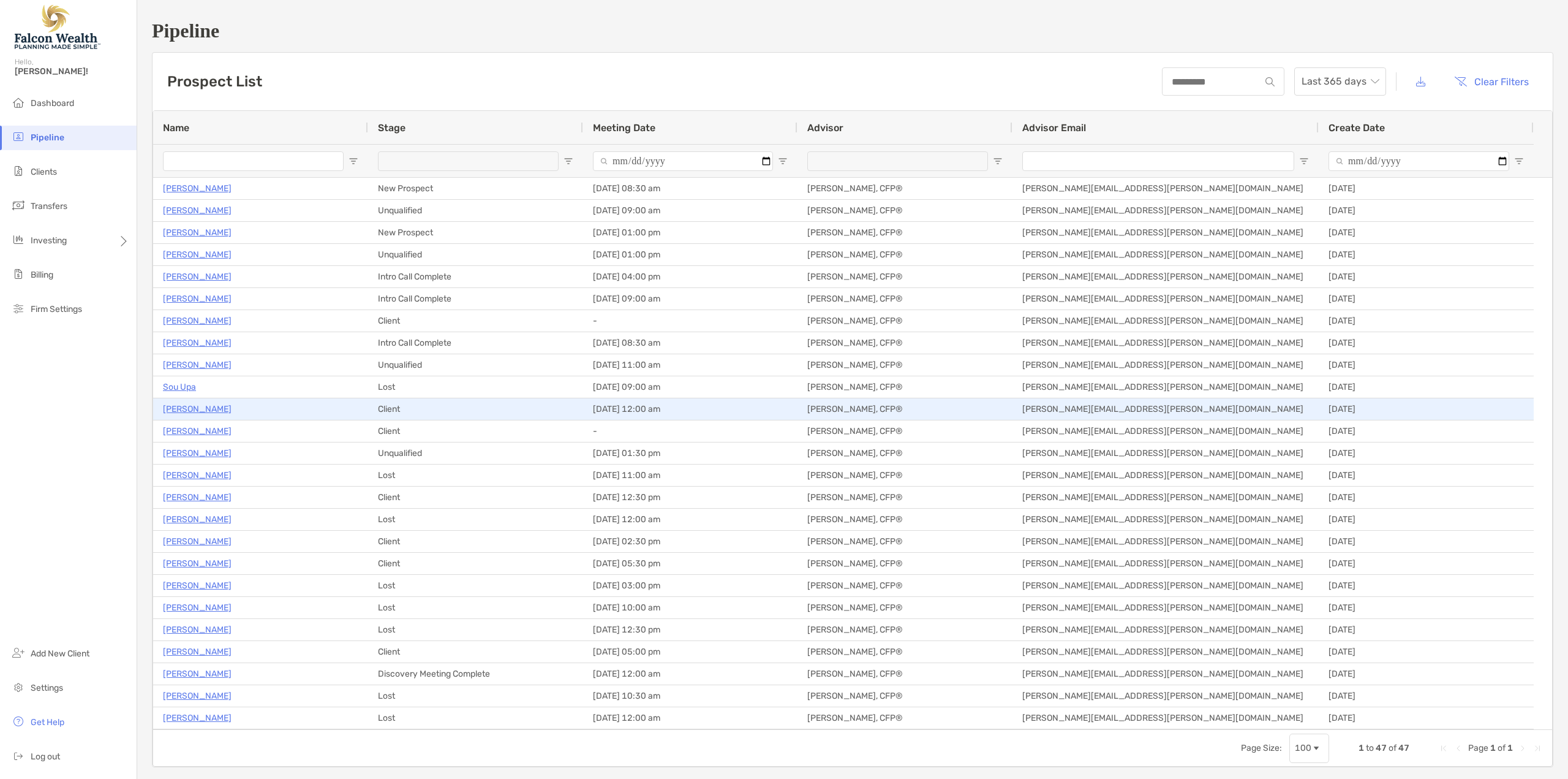
click at [201, 407] on p "[PERSON_NAME]" at bounding box center [198, 408] width 69 height 15
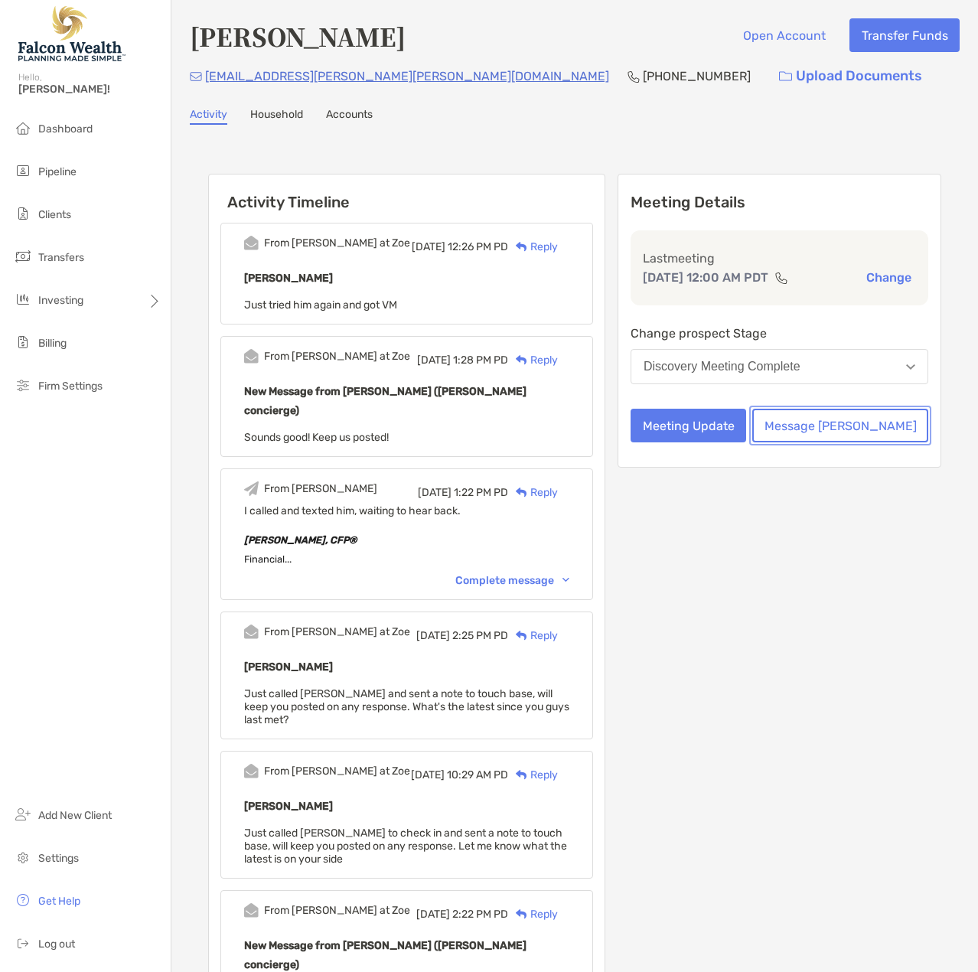
click at [853, 440] on button "Message Zoe" at bounding box center [840, 426] width 176 height 34
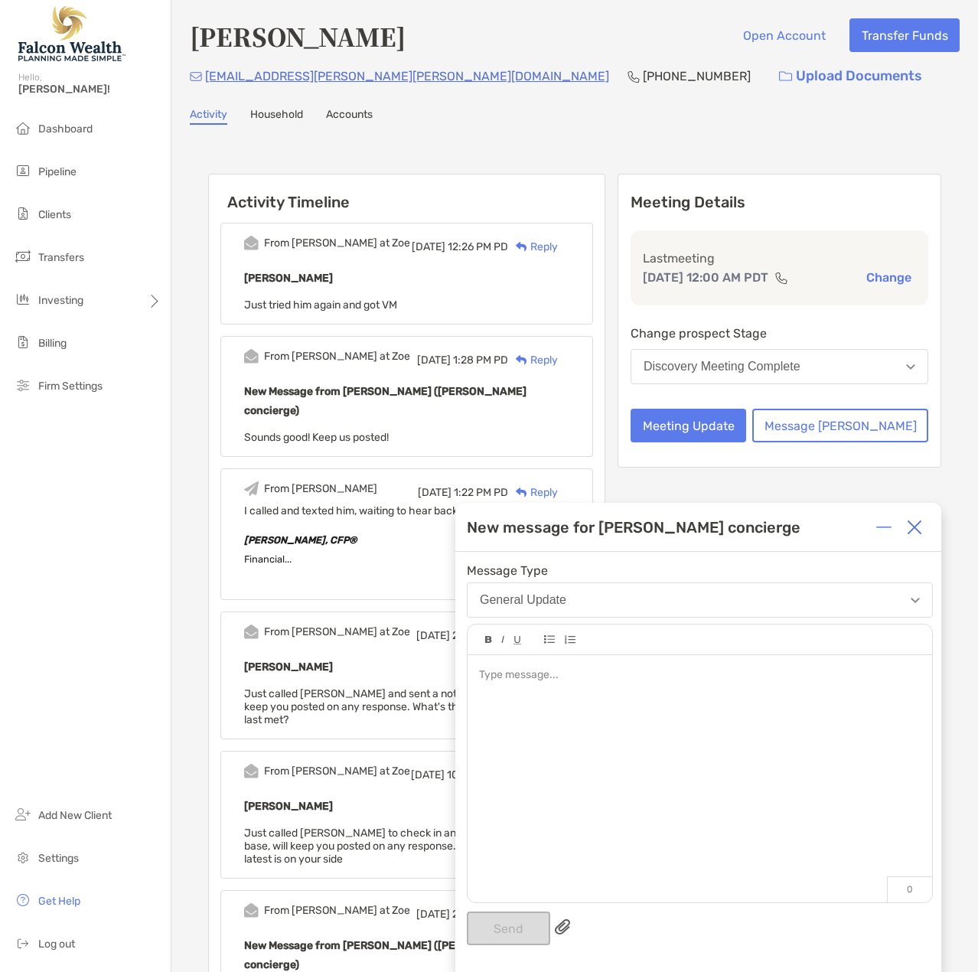
click at [520, 671] on div at bounding box center [699, 675] width 441 height 16
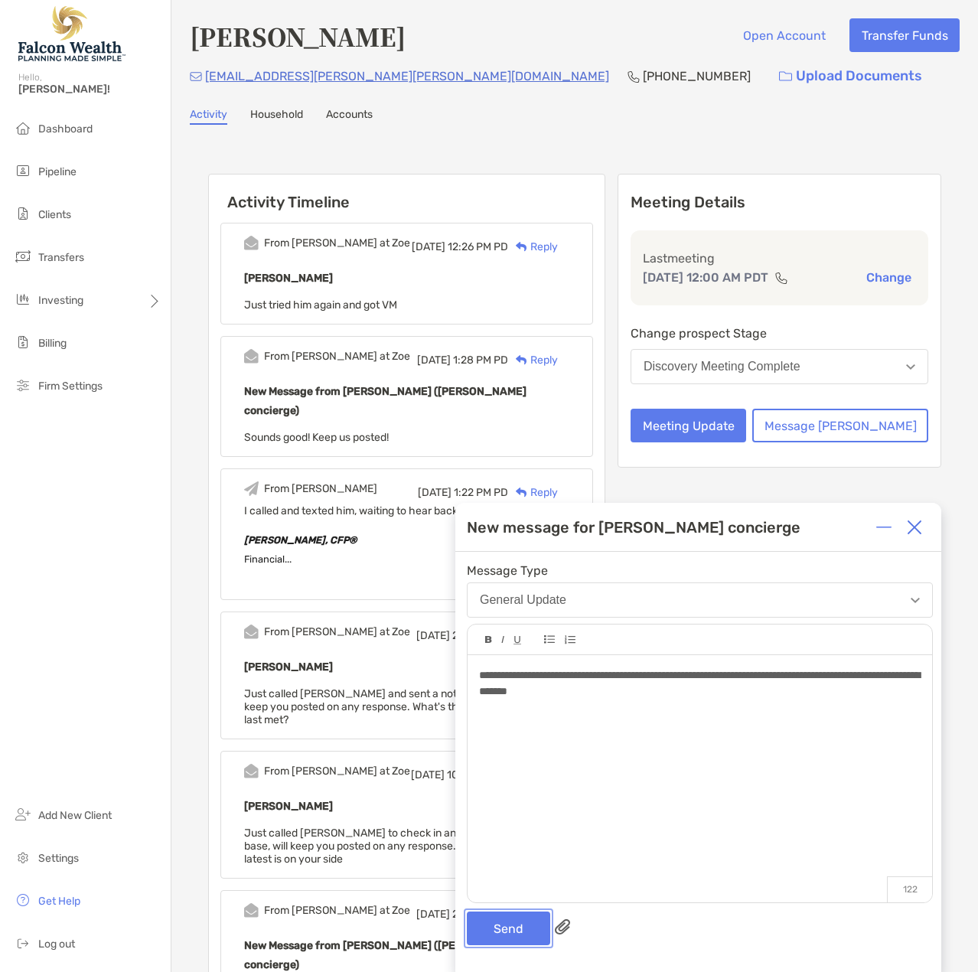
click at [516, 923] on button "Send" at bounding box center [508, 928] width 83 height 34
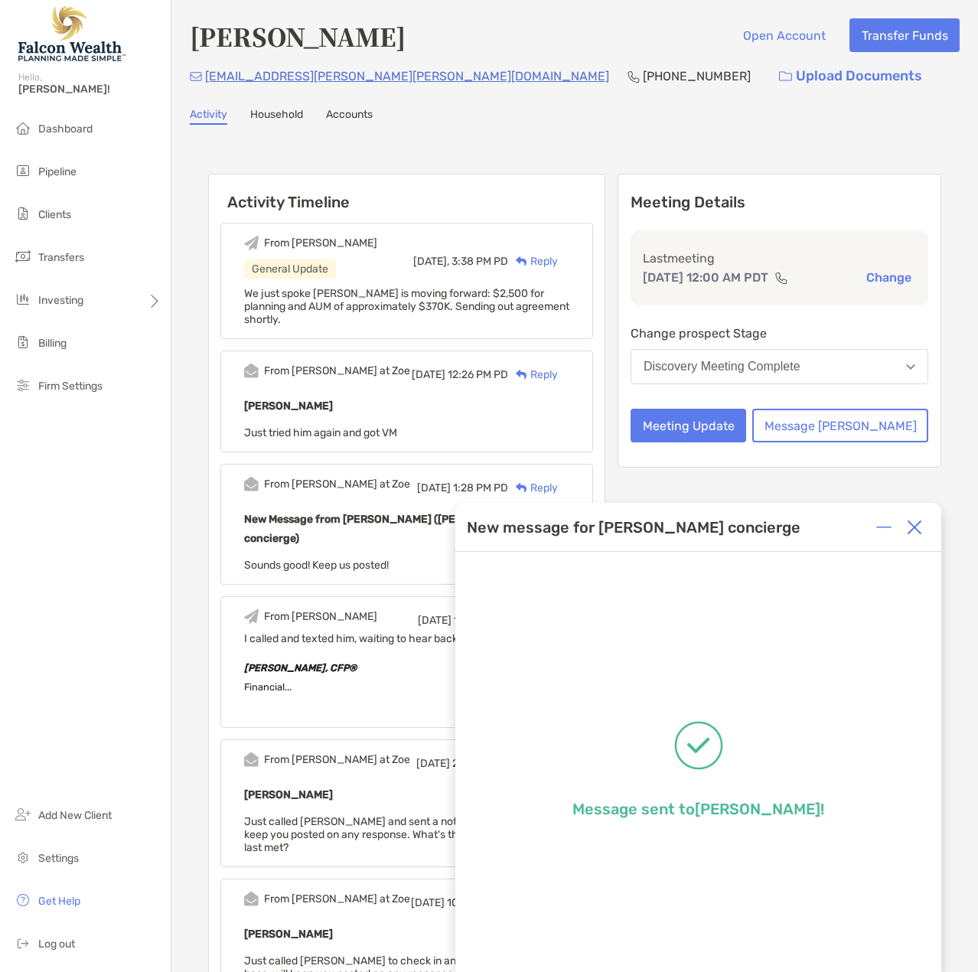
click at [909, 531] on img at bounding box center [914, 527] width 15 height 15
